Goal: Task Accomplishment & Management: Manage account settings

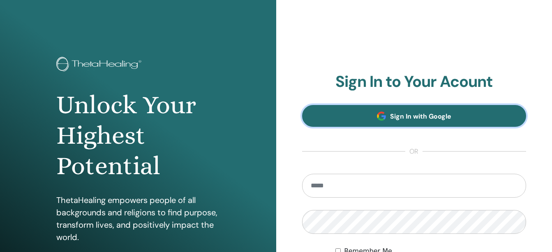
click at [370, 110] on link "Sign In with Google" at bounding box center [414, 116] width 224 height 22
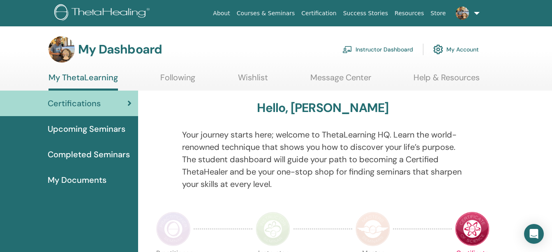
click at [363, 48] on link "Instructor Dashboard" at bounding box center [377, 49] width 71 height 18
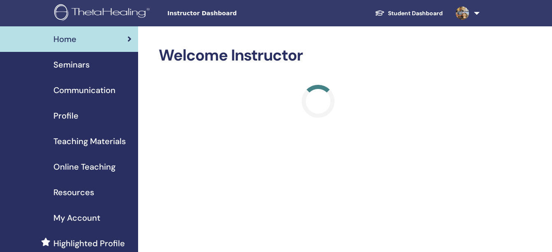
click at [84, 63] on span "Seminars" at bounding box center [71, 64] width 36 height 12
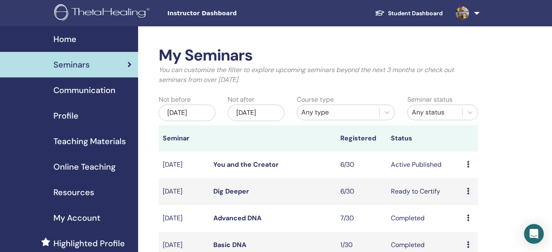
click at [232, 192] on link "Dig Deeper" at bounding box center [231, 191] width 36 height 9
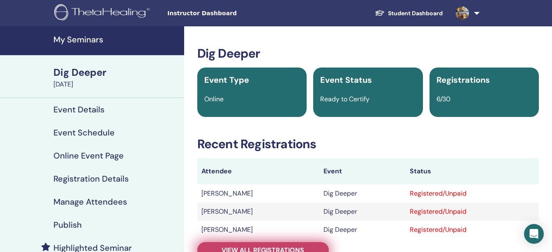
click at [284, 243] on link "View all registrations" at bounding box center [263, 250] width 132 height 16
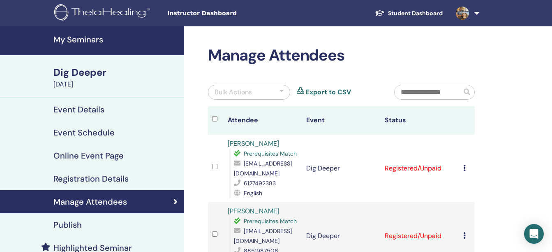
click at [281, 95] on div at bounding box center [282, 92] width 4 height 10
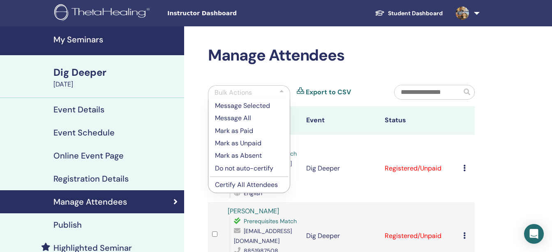
click at [256, 129] on p "Mark as Paid" at bounding box center [249, 131] width 68 height 10
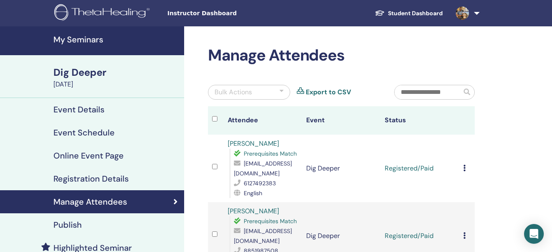
click at [242, 99] on div "Bulk Actions Export to CSV" at bounding box center [295, 95] width 186 height 21
click at [248, 94] on div "Bulk Actions" at bounding box center [233, 92] width 37 height 10
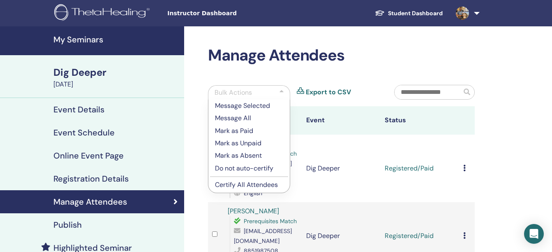
click at [243, 183] on p "Certify All Attendees" at bounding box center [249, 185] width 68 height 10
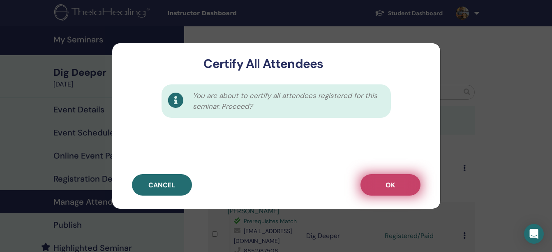
click at [377, 180] on button "OK" at bounding box center [390, 184] width 60 height 21
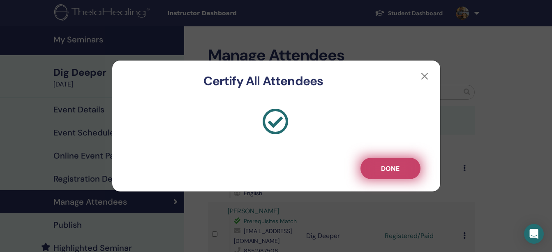
click at [394, 172] on span "Done" at bounding box center [390, 168] width 18 height 9
